Goal: Check status

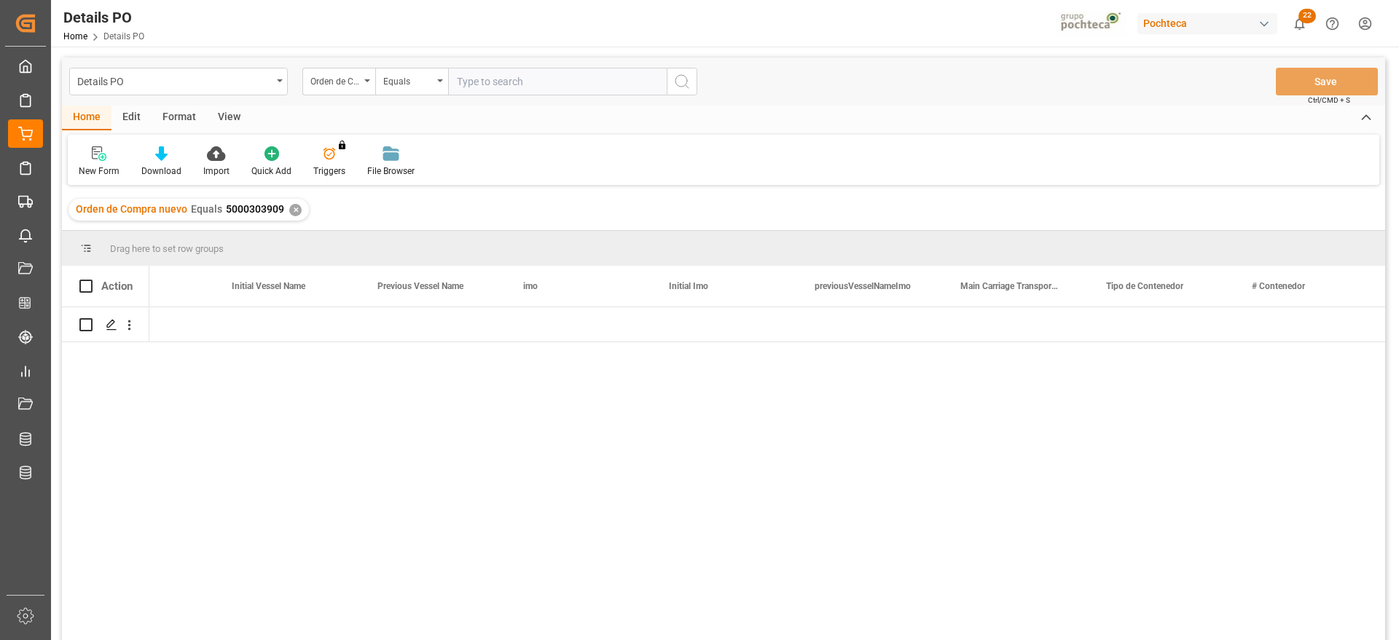
scroll to position [0, 8678]
